Goal: Navigation & Orientation: Go to known website

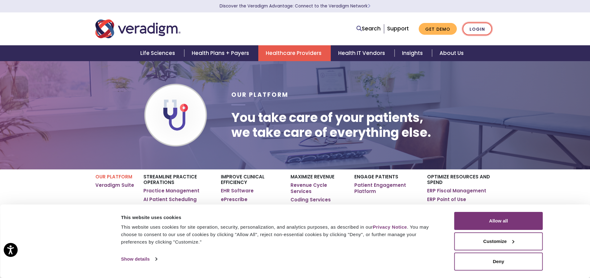
click at [473, 25] on link "Login" at bounding box center [477, 29] width 29 height 13
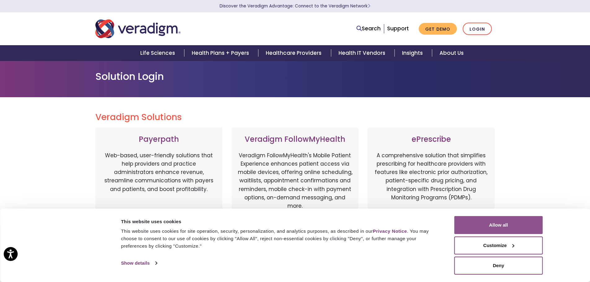
click at [496, 227] on button "Allow all" at bounding box center [499, 225] width 89 height 18
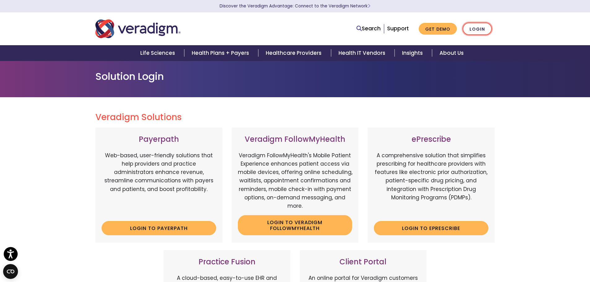
click at [469, 32] on link "Login" at bounding box center [477, 29] width 29 height 13
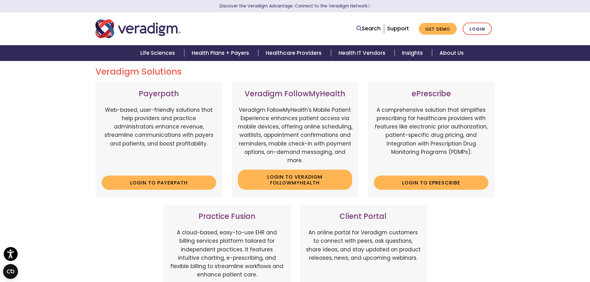
scroll to position [31, 0]
